Goal: Ask a question: Seek information or help from site administrators or community

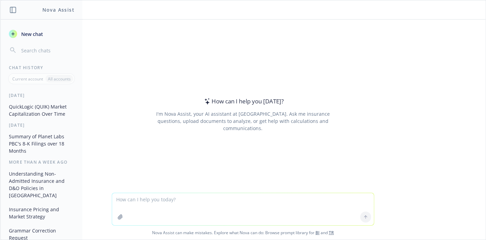
click at [158, 201] on textarea at bounding box center [243, 209] width 262 height 32
type textarea "Are locally admitted D&O policies required in [GEOGRAPHIC_DATA]?"
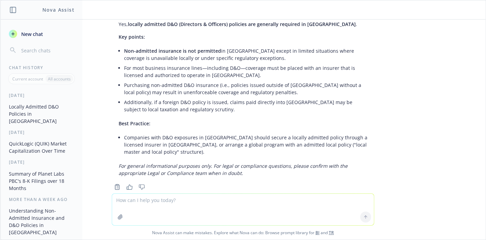
scroll to position [35, 0]
